Goal: Task Accomplishment & Management: Manage account settings

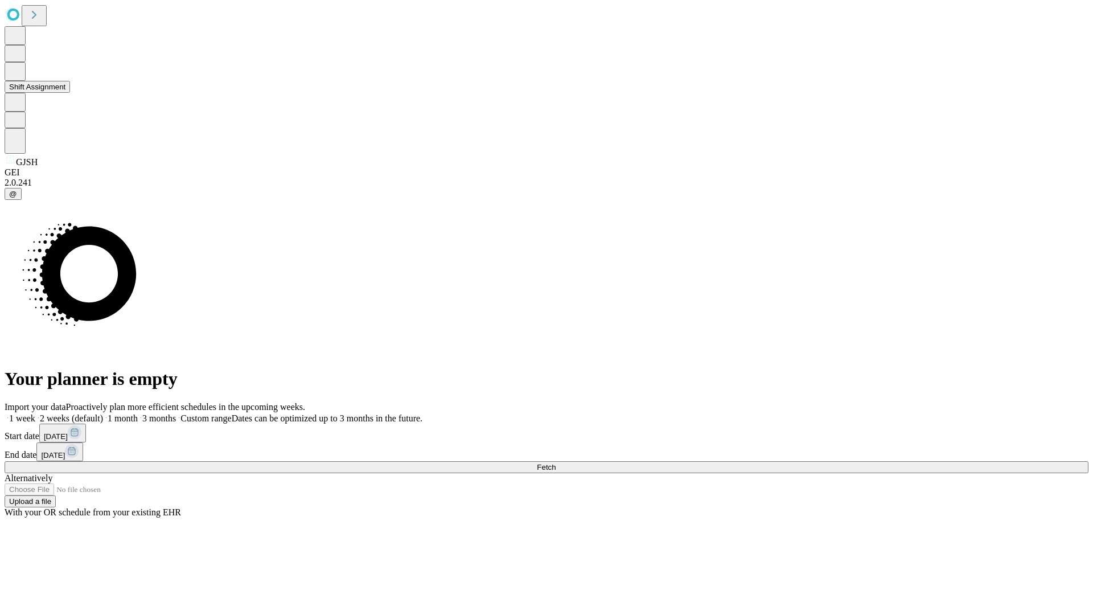
click at [70, 93] on button "Shift Assignment" at bounding box center [37, 87] width 65 height 12
